Goal: Transaction & Acquisition: Download file/media

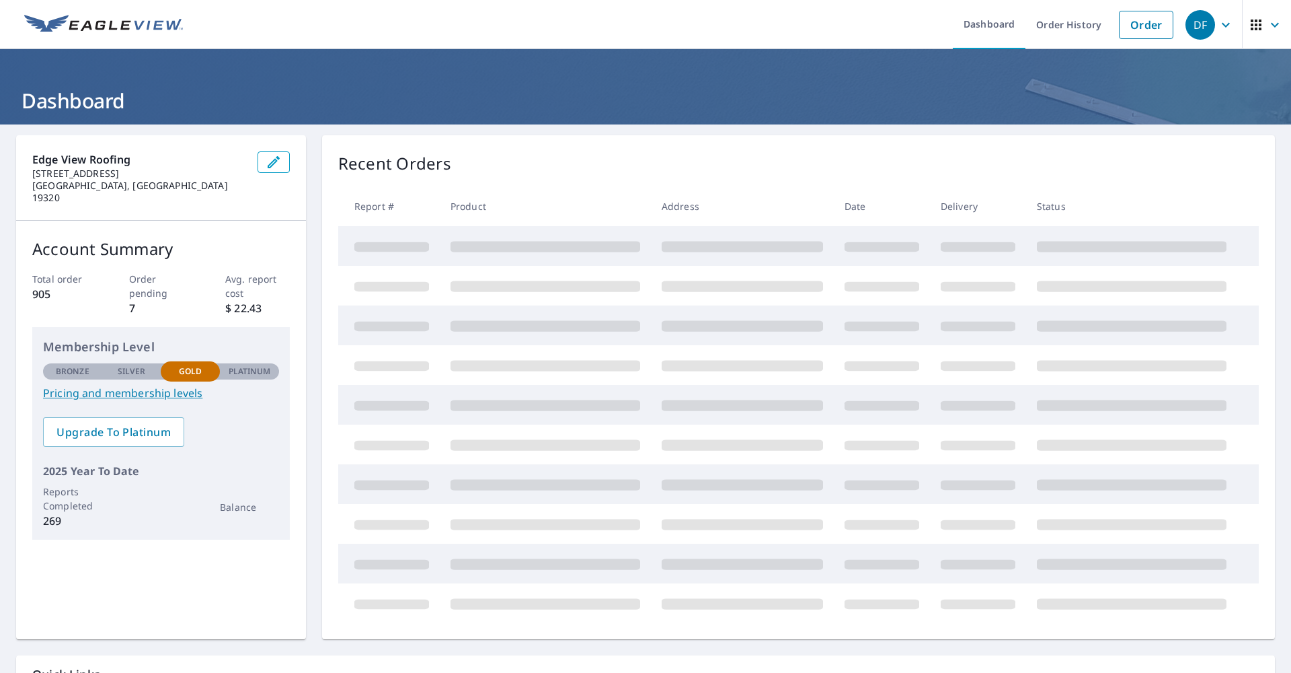
click at [519, 229] on td at bounding box center [545, 246] width 211 height 40
click at [1071, 157] on span "View All Orders" at bounding box center [1102, 163] width 74 height 17
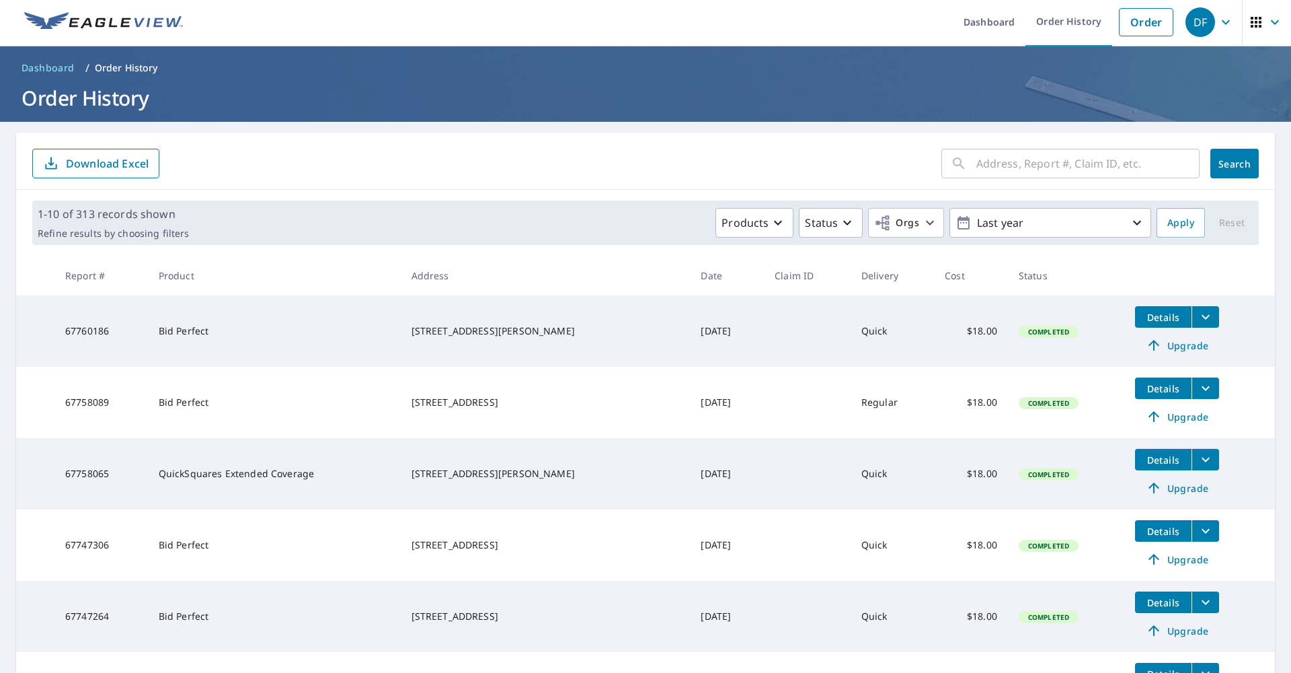
scroll to position [299, 0]
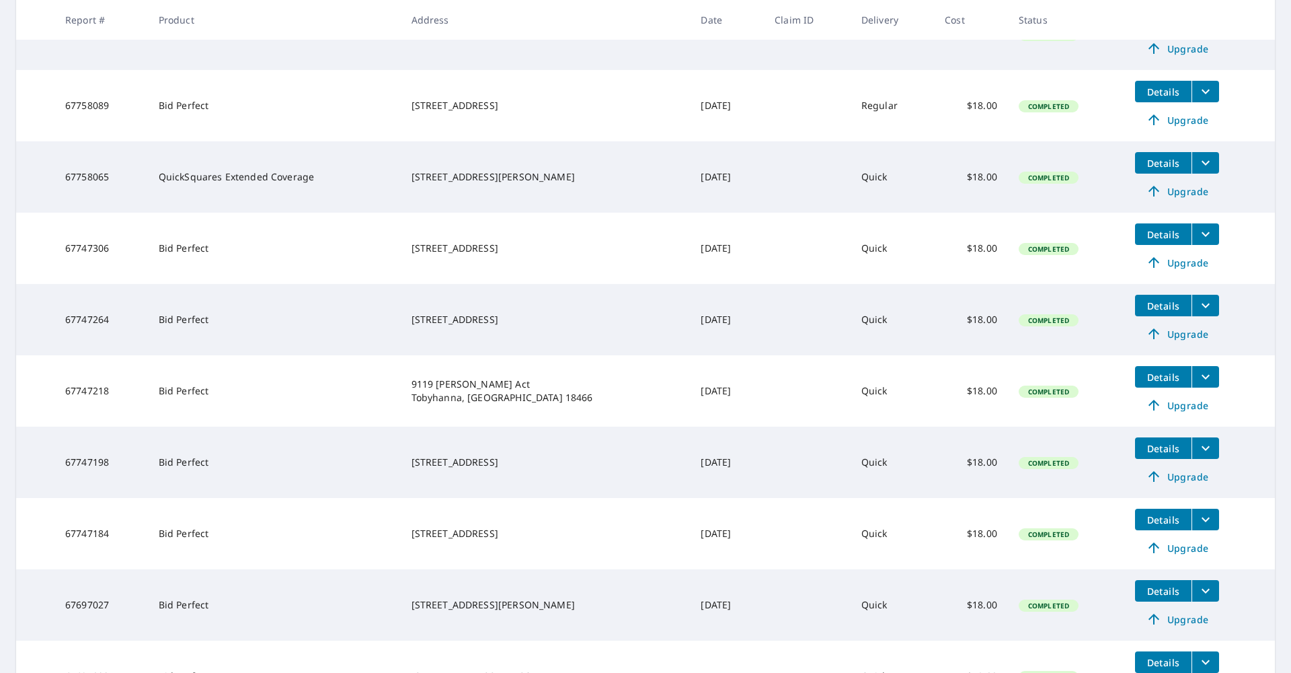
click at [1150, 527] on button "Details" at bounding box center [1163, 520] width 57 height 22
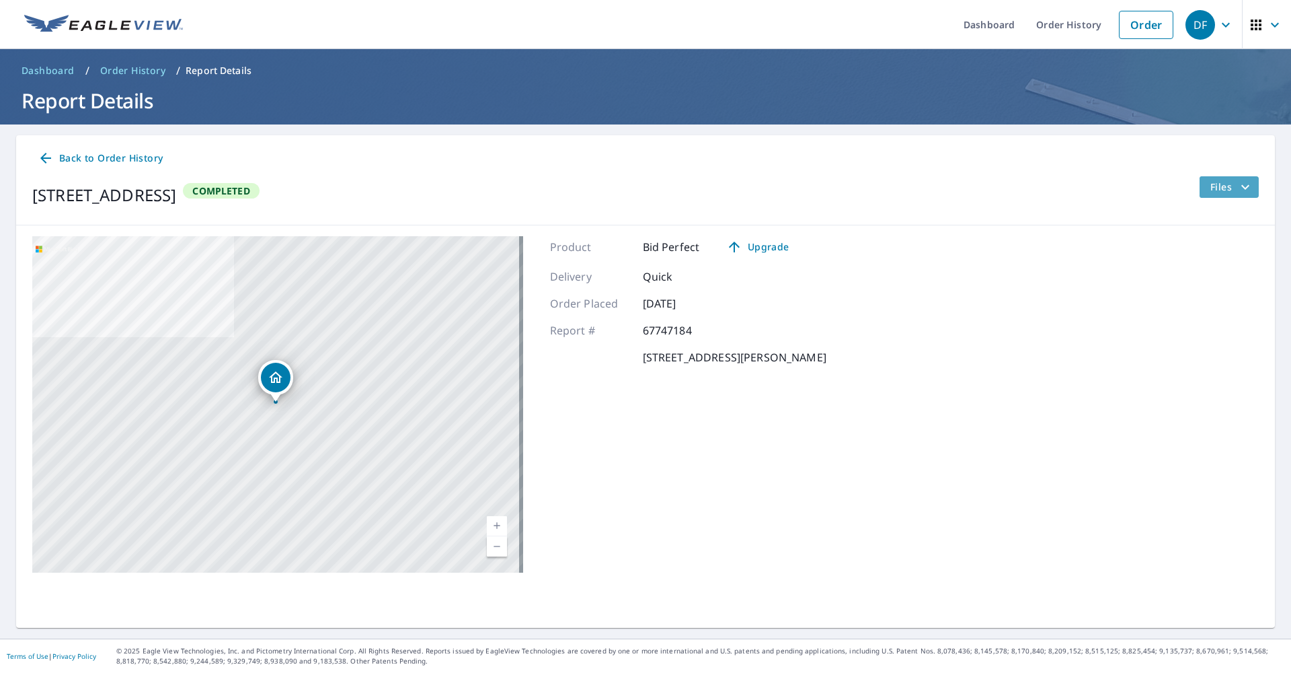
click at [1215, 189] on span "Files" at bounding box center [1232, 187] width 43 height 16
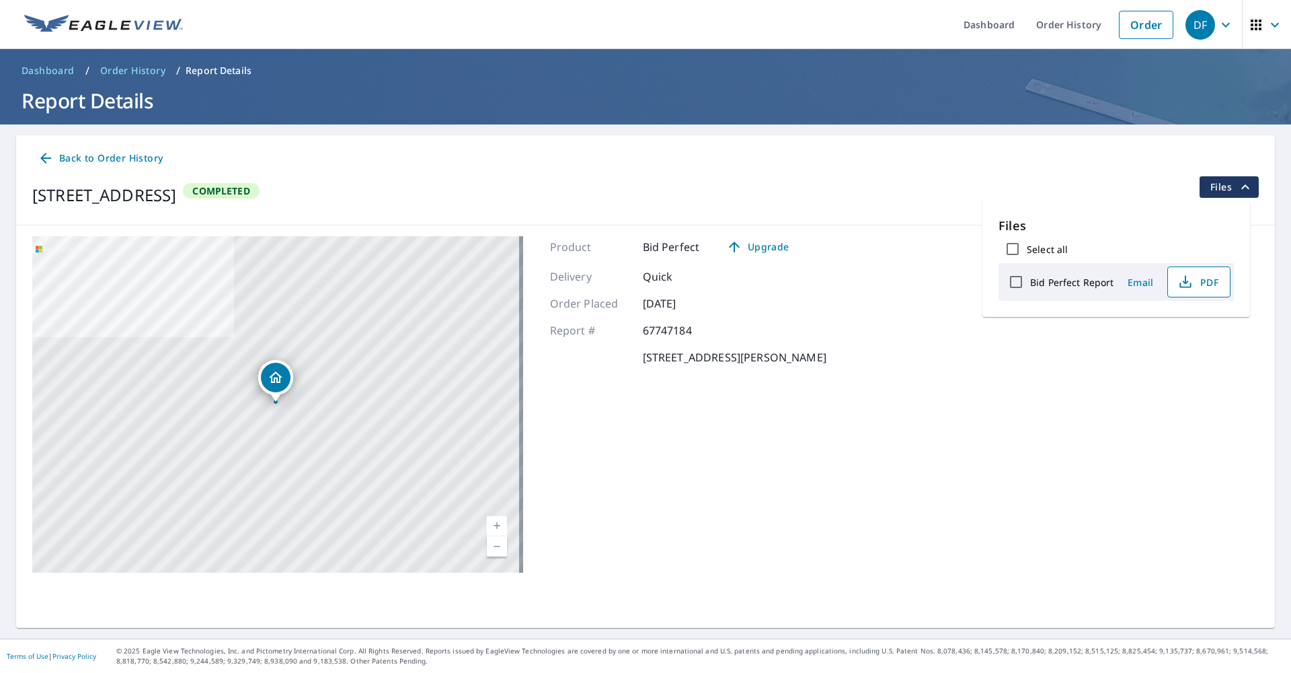
click at [1201, 279] on span "PDF" at bounding box center [1197, 282] width 43 height 16
click at [969, 16] on link "Dashboard" at bounding box center [989, 24] width 73 height 49
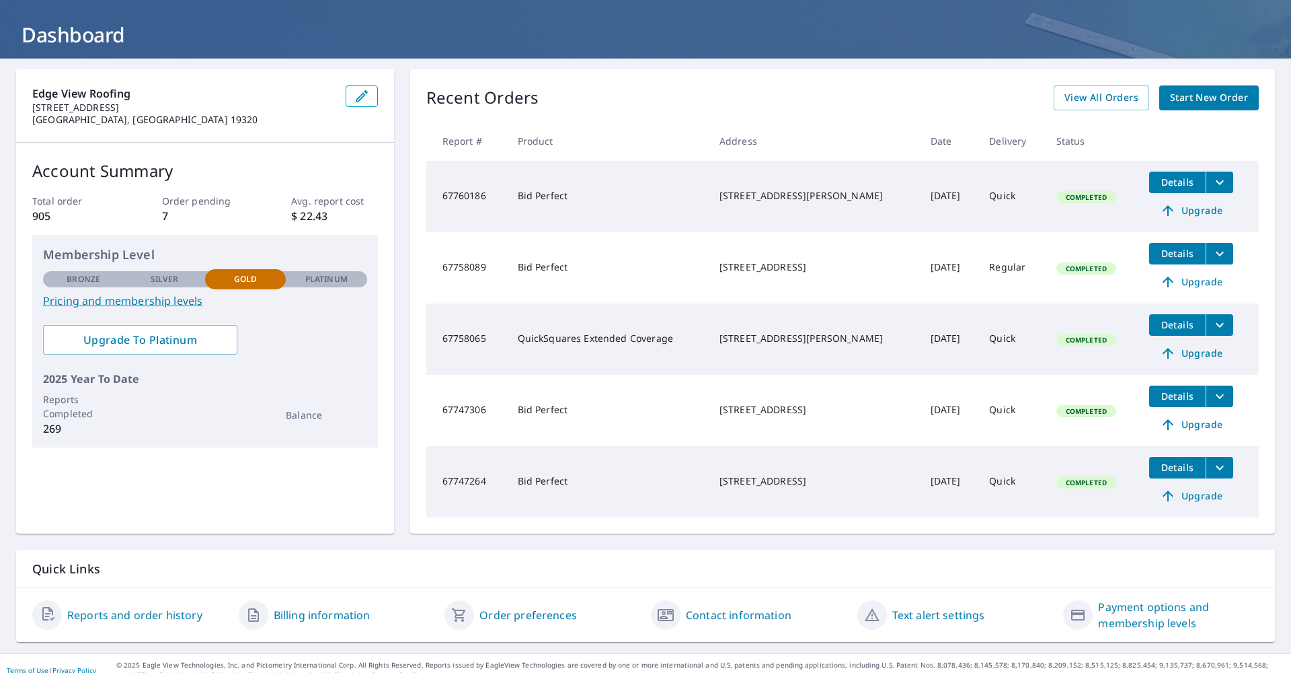
scroll to position [79, 0]
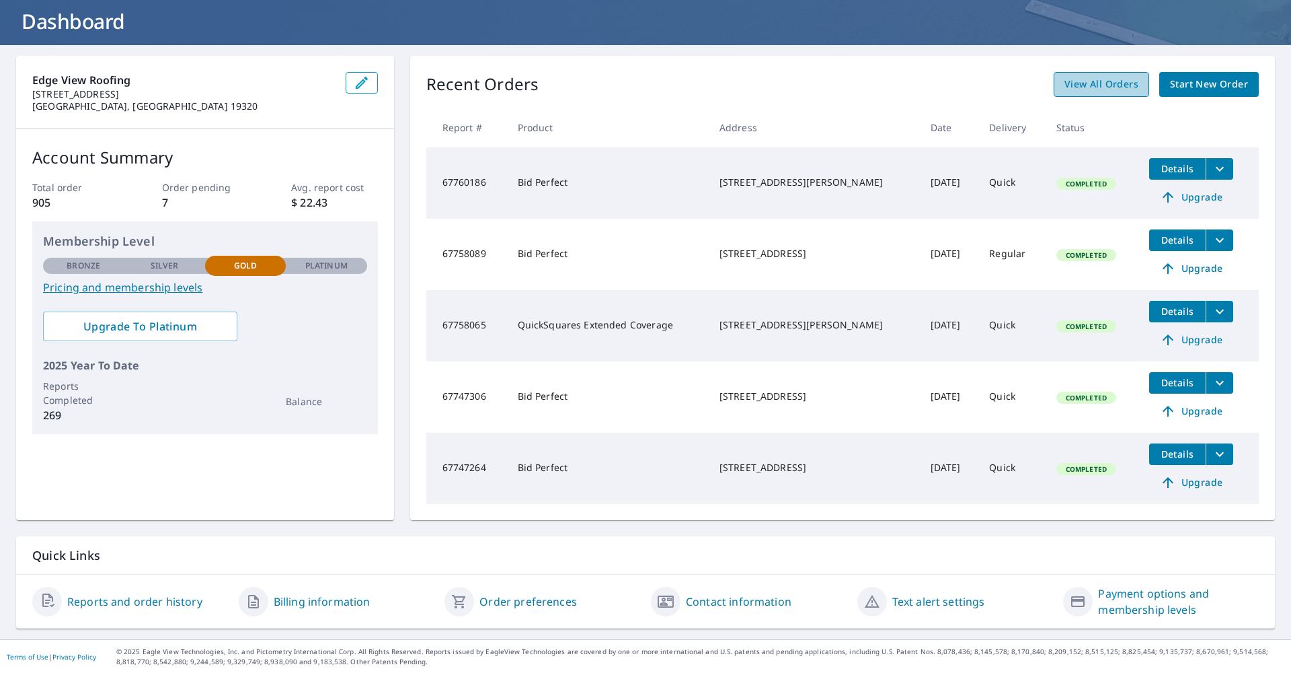
click at [1123, 87] on span "View All Orders" at bounding box center [1102, 84] width 74 height 17
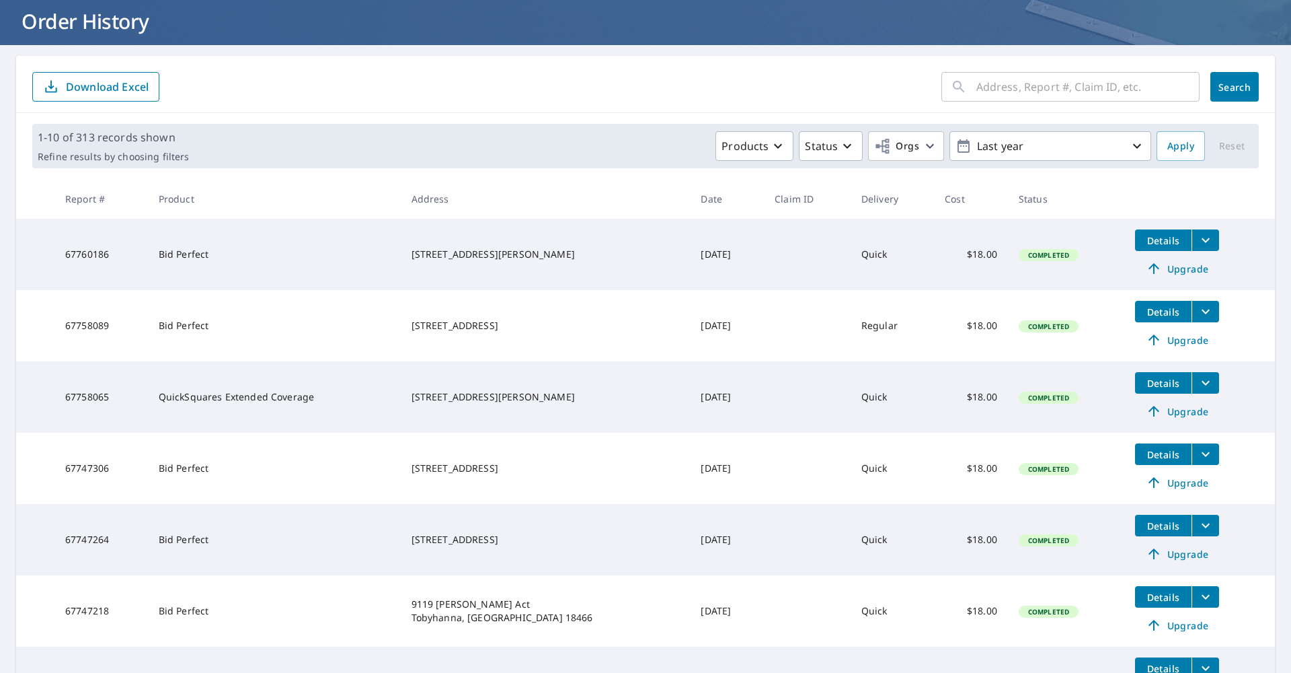
scroll to position [437, 0]
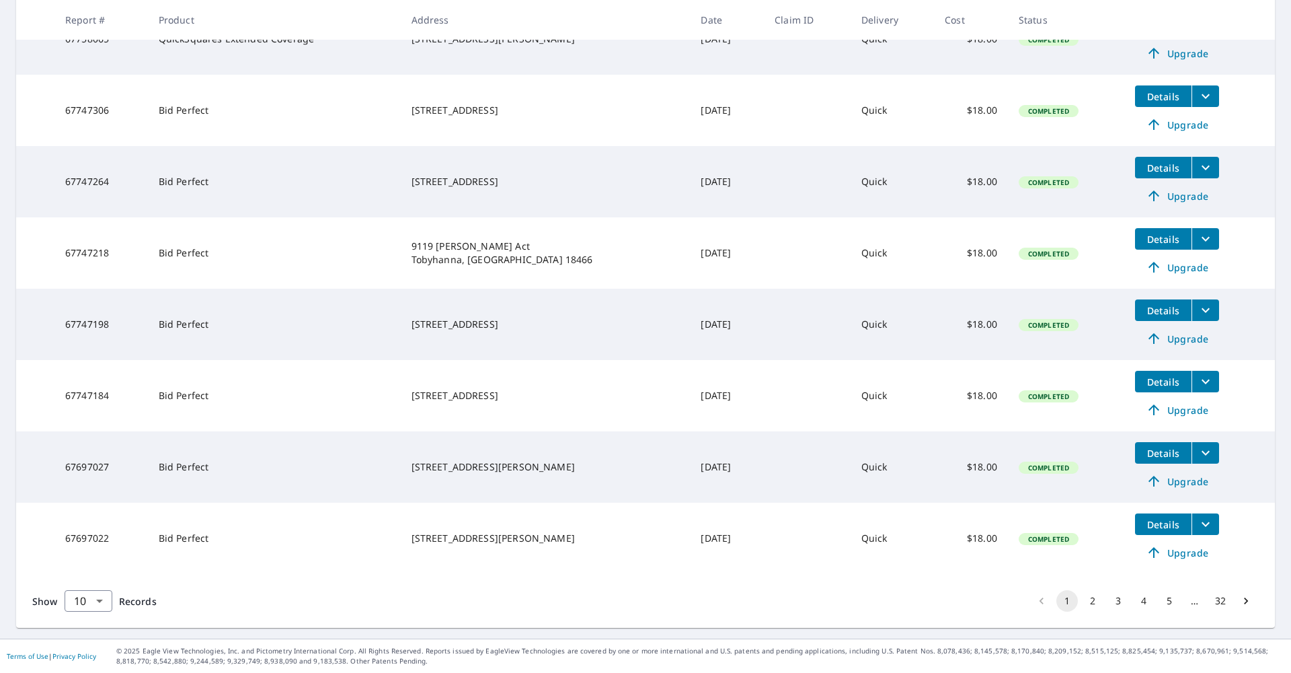
click at [1155, 313] on span "Details" at bounding box center [1164, 310] width 40 height 13
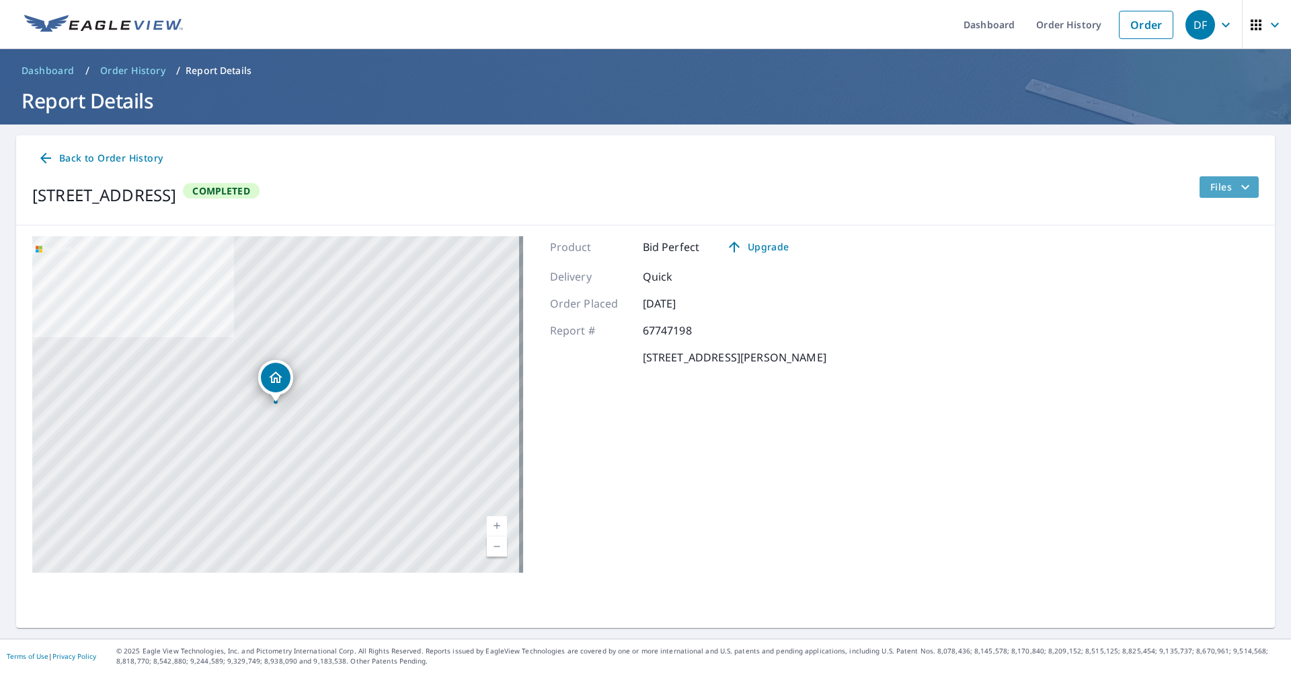
click at [1226, 182] on span "Files" at bounding box center [1232, 187] width 43 height 16
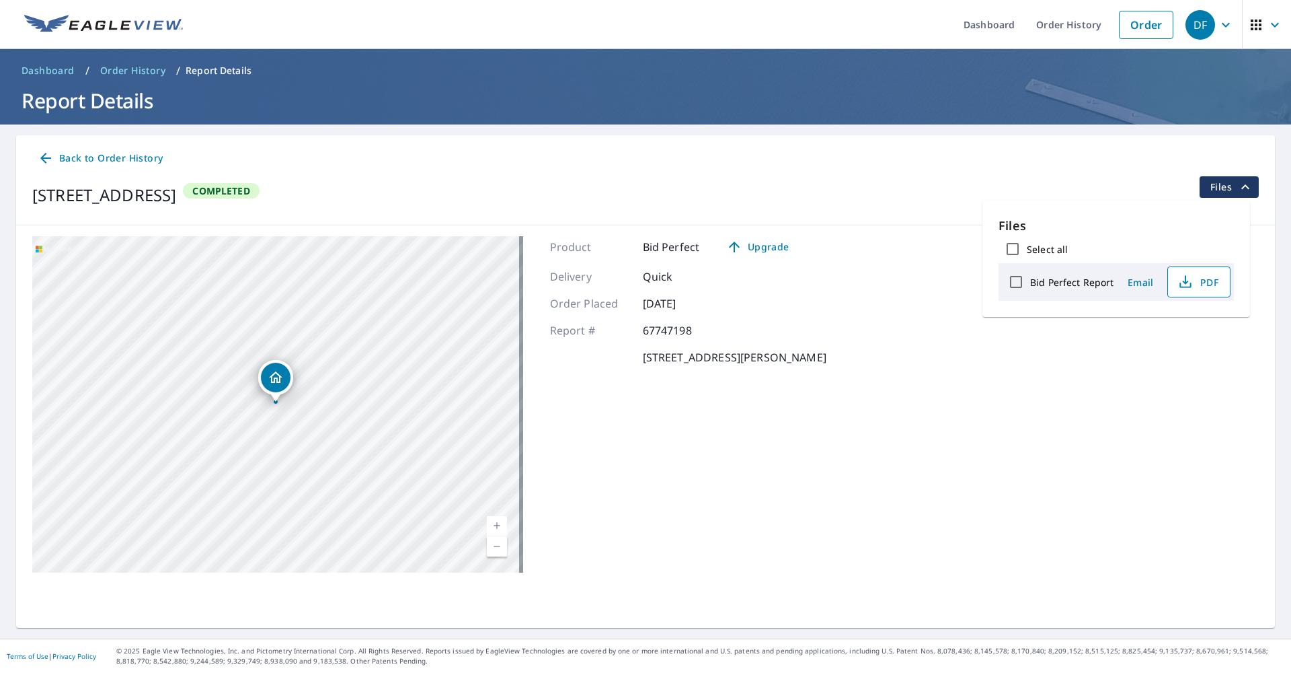
click at [1199, 281] on span "PDF" at bounding box center [1197, 282] width 43 height 16
click at [45, 157] on icon at bounding box center [45, 158] width 11 height 11
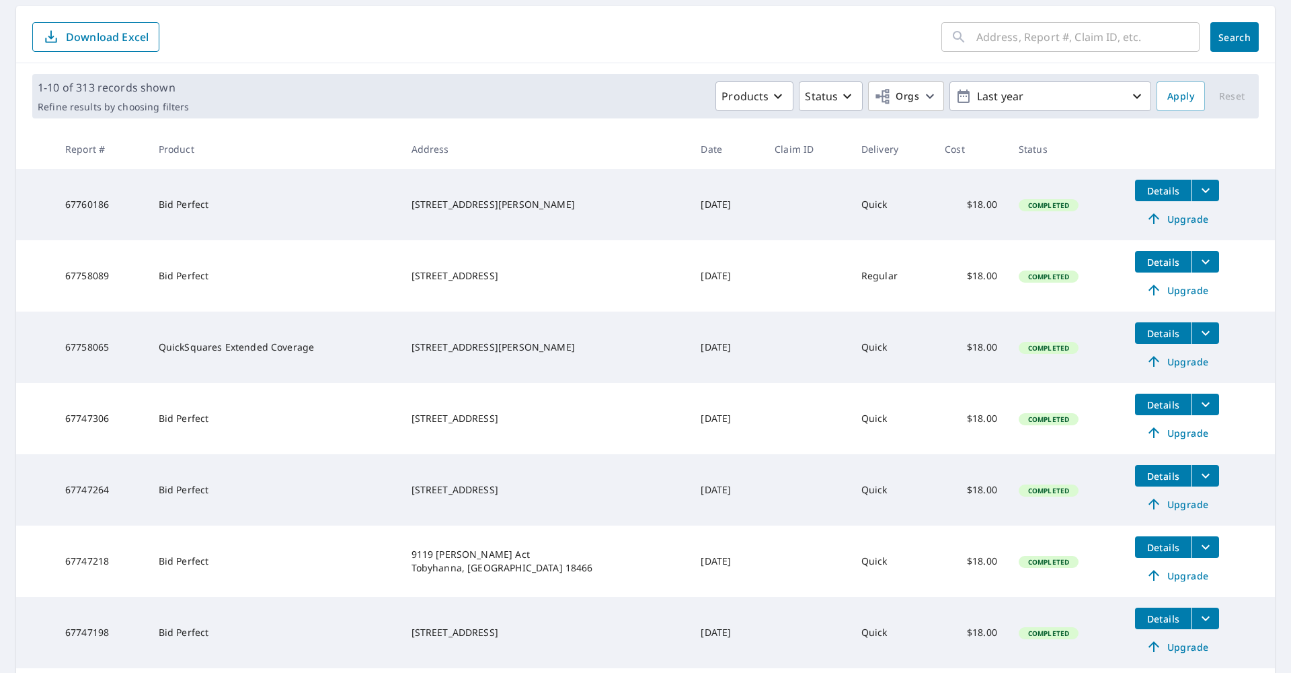
scroll to position [98, 0]
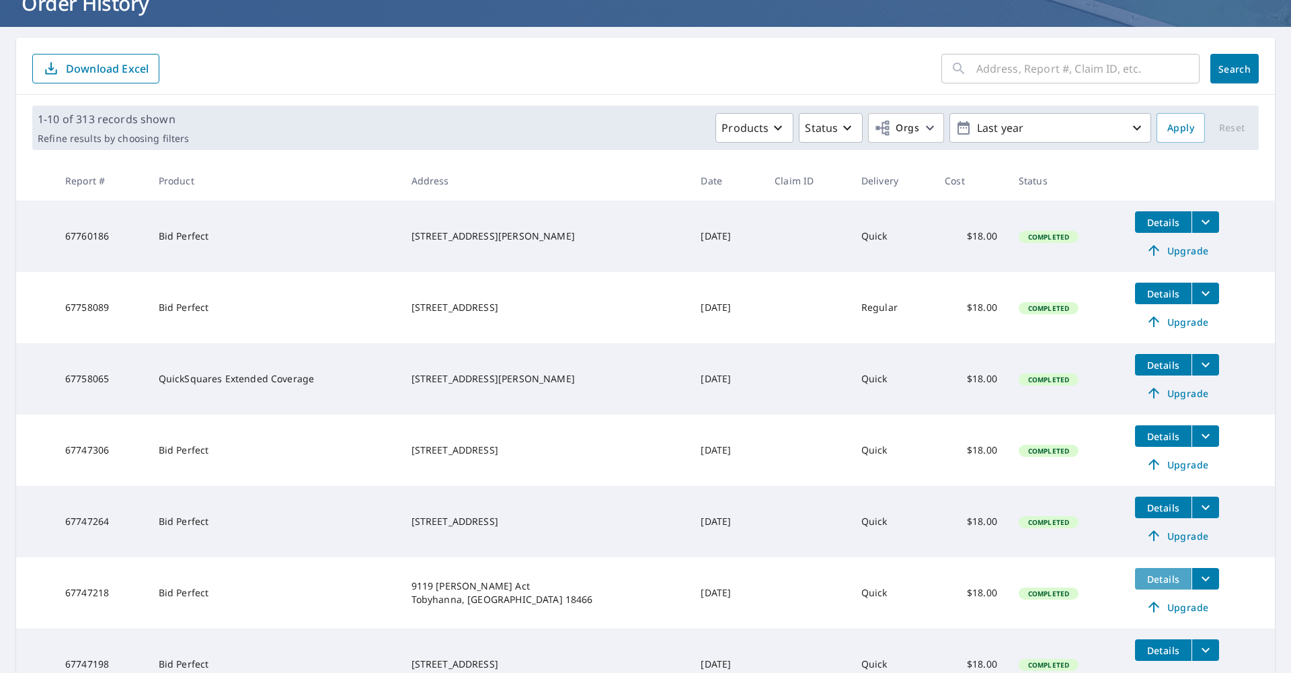
click at [1162, 582] on span "Details" at bounding box center [1164, 578] width 40 height 13
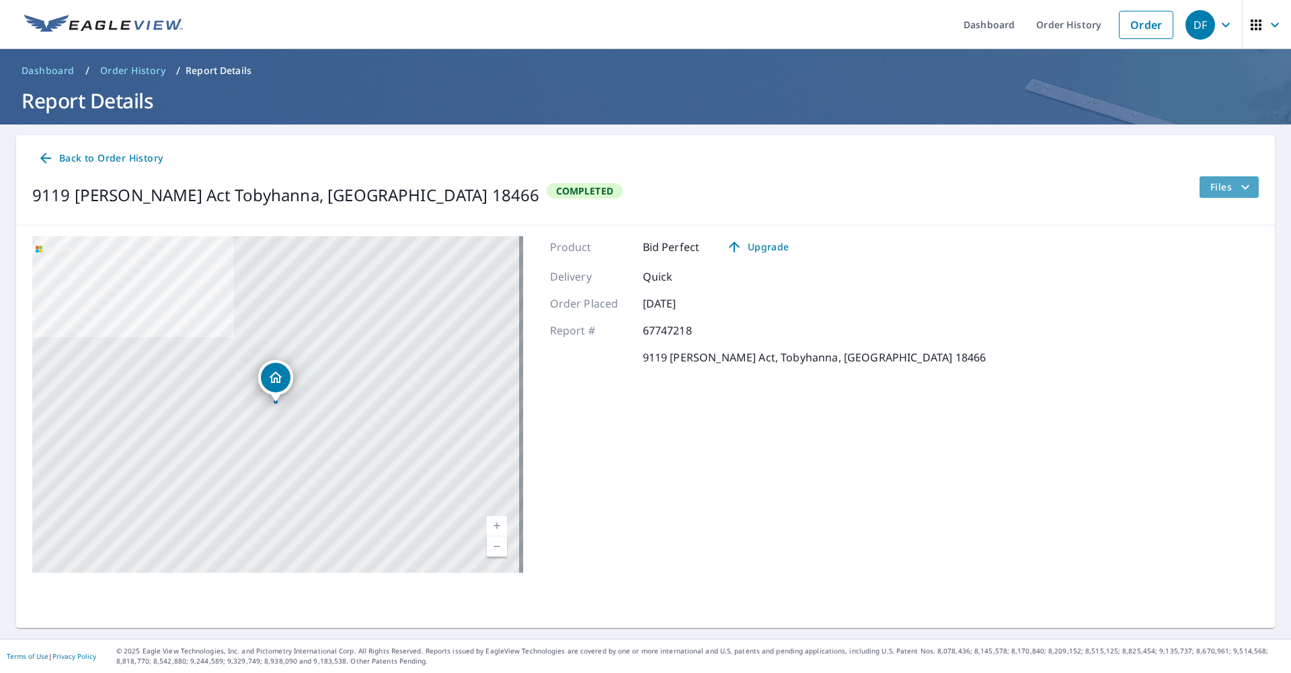
click at [1226, 188] on span "Files" at bounding box center [1232, 187] width 43 height 16
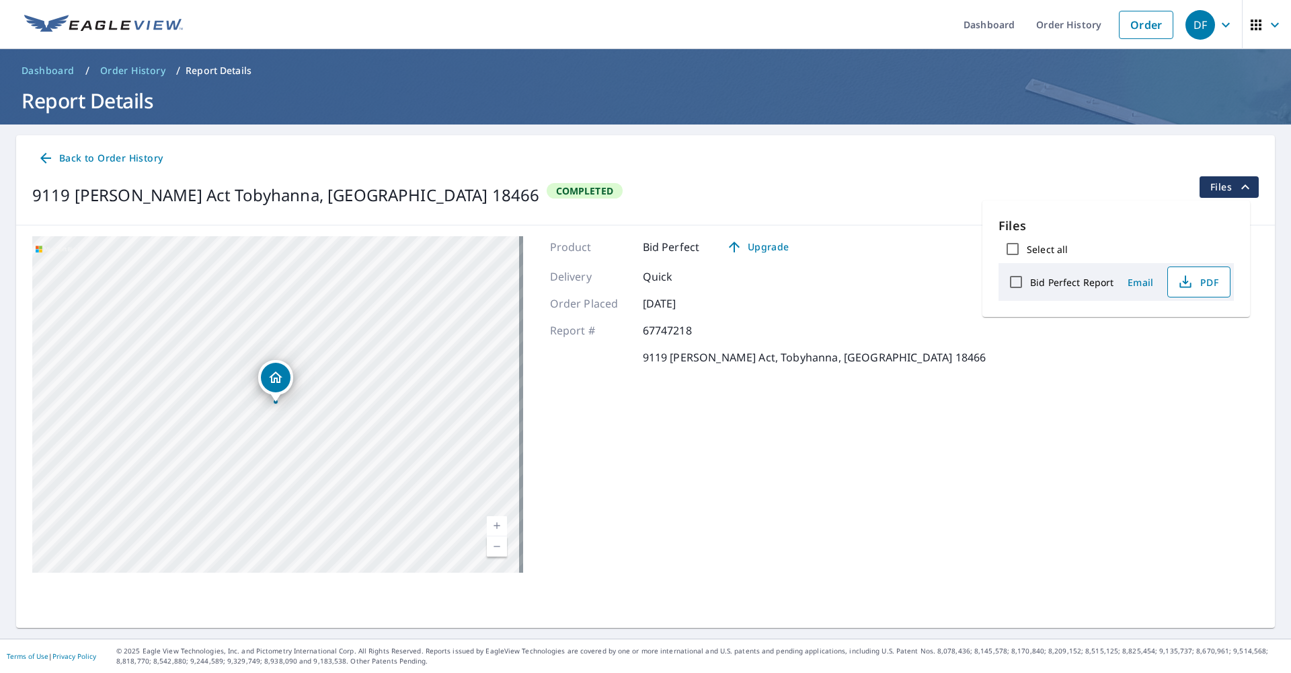
click at [1187, 277] on icon "button" at bounding box center [1186, 282] width 16 height 16
click at [47, 157] on icon at bounding box center [45, 158] width 11 height 11
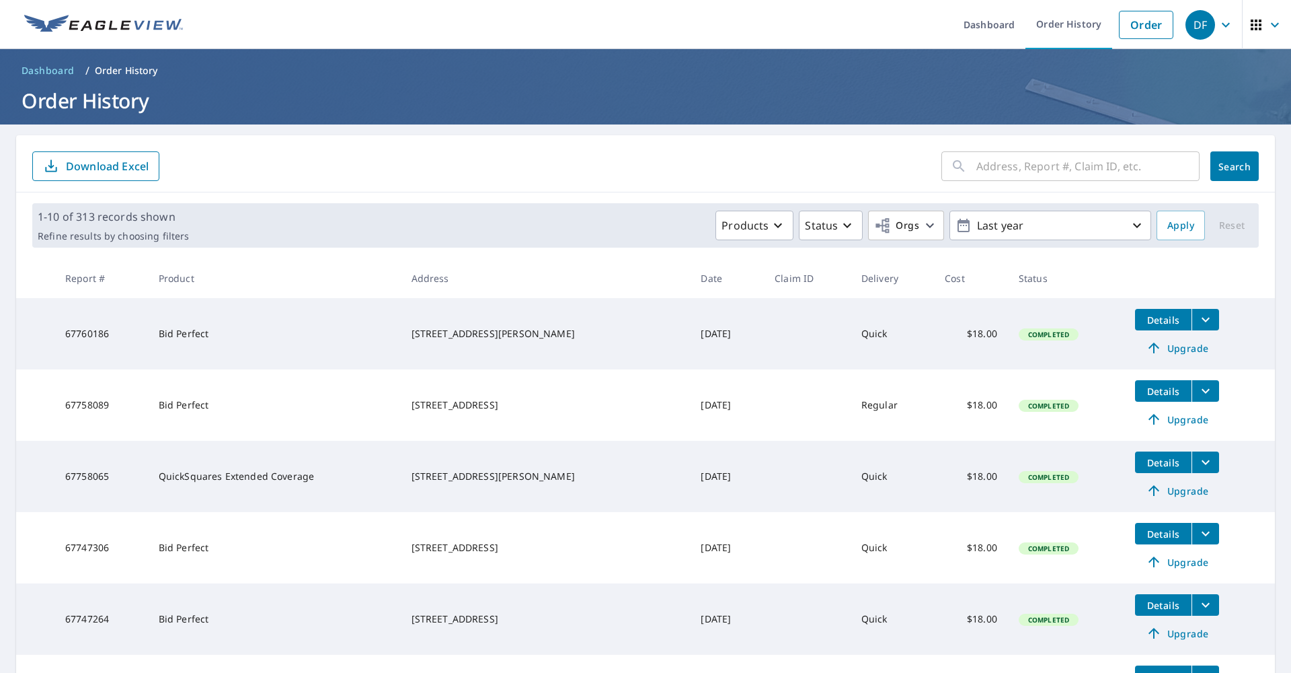
click at [1198, 599] on icon "filesDropdownBtn-67747264" at bounding box center [1206, 605] width 16 height 16
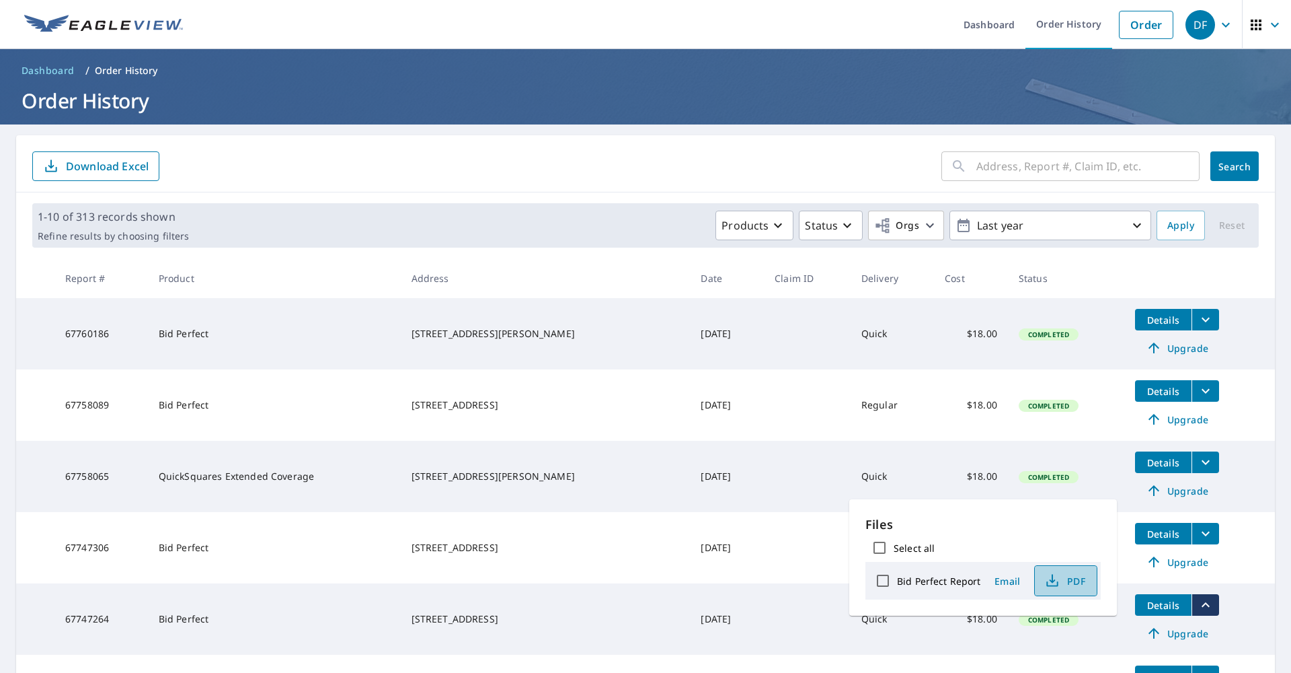
click at [1067, 575] on span "PDF" at bounding box center [1064, 580] width 43 height 16
click at [1198, 527] on icon "filesDropdownBtn-67747306" at bounding box center [1206, 533] width 16 height 16
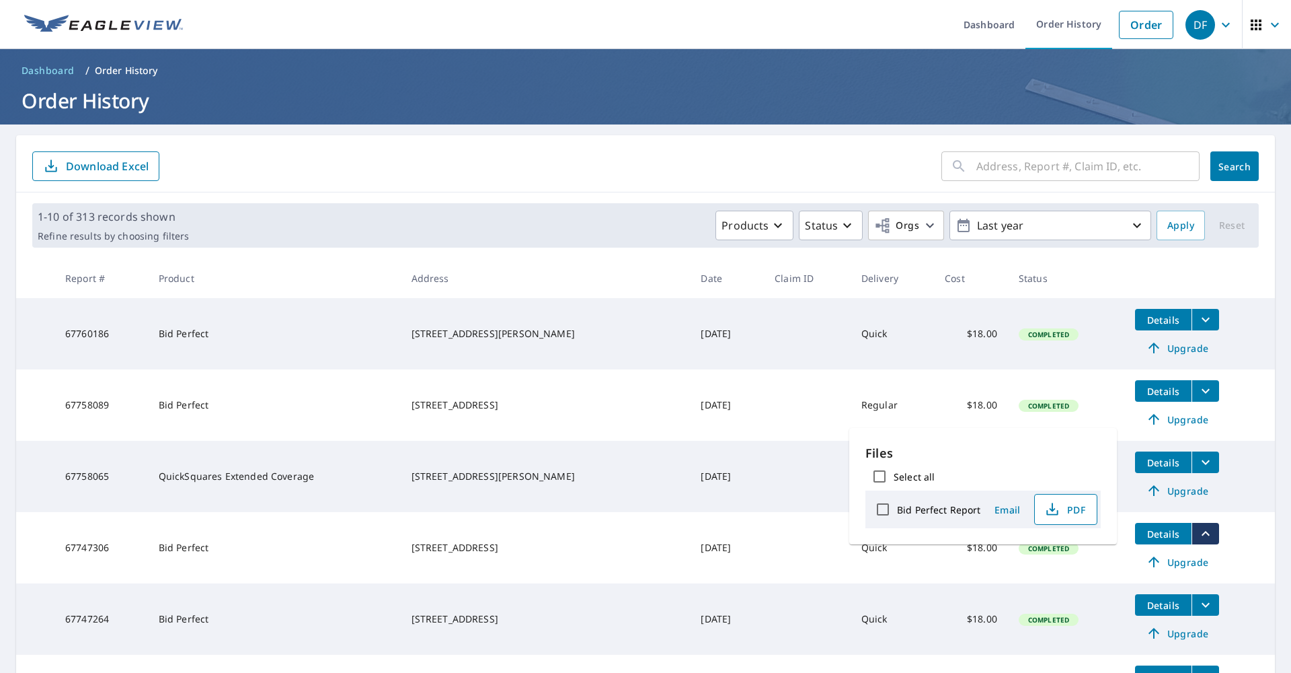
click at [1076, 513] on span "PDF" at bounding box center [1064, 509] width 43 height 16
